Goal: Task Accomplishment & Management: Manage account settings

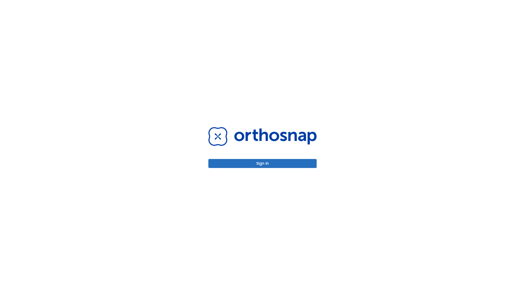
click at [263, 164] on button "Sign in" at bounding box center [262, 163] width 108 height 9
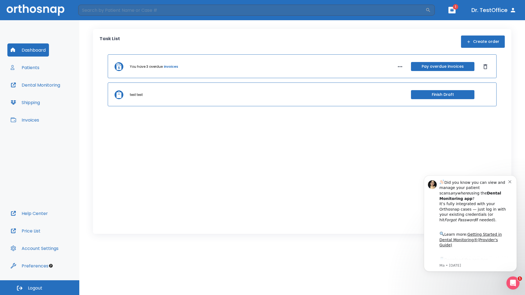
click at [40, 288] on span "Logout" at bounding box center [35, 289] width 15 height 6
